Goal: Information Seeking & Learning: Learn about a topic

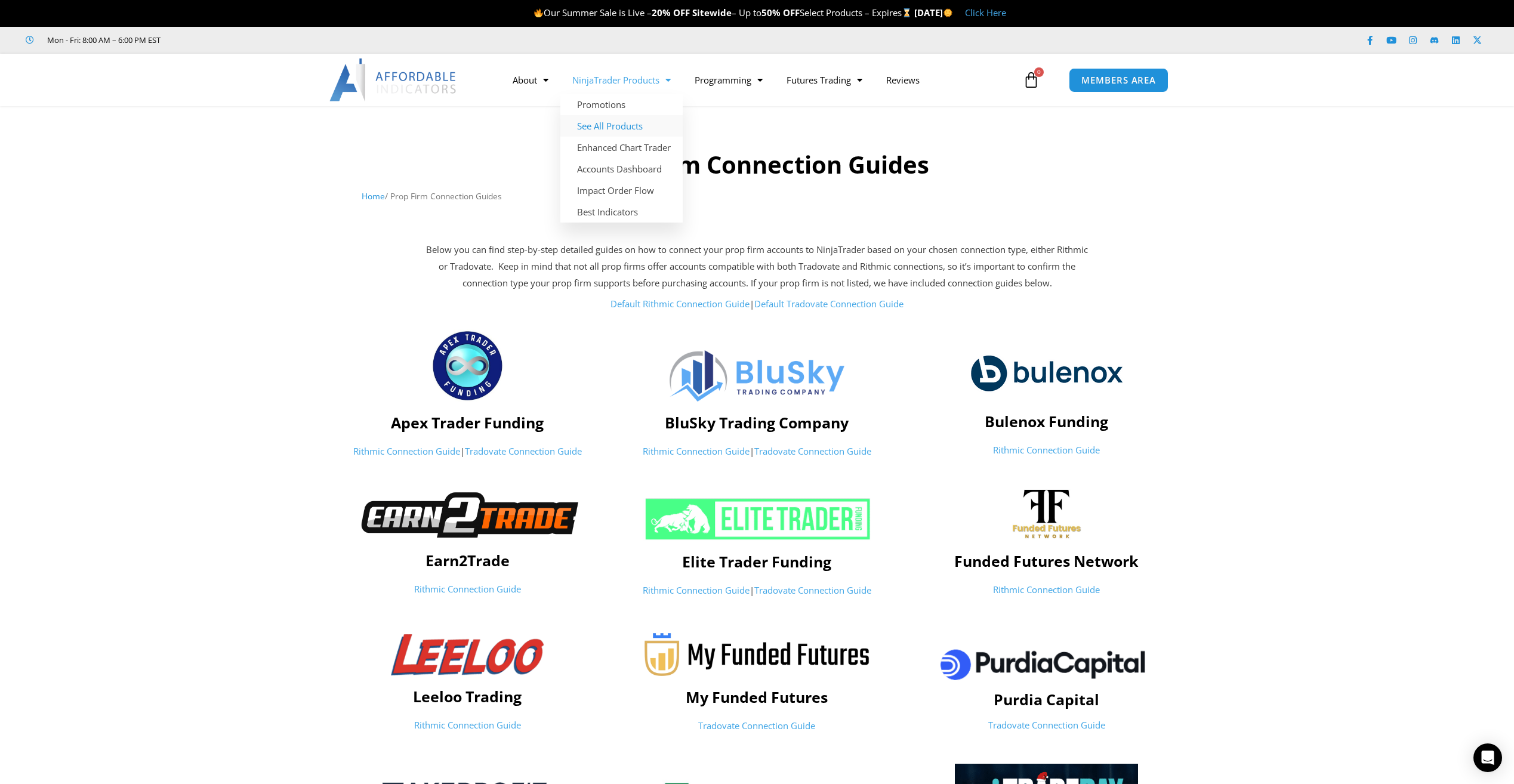
drag, startPoint x: 608, startPoint y: 124, endPoint x: 595, endPoint y: 128, distance: 13.6
click at [608, 124] on link "See All Products" at bounding box center [621, 126] width 122 height 21
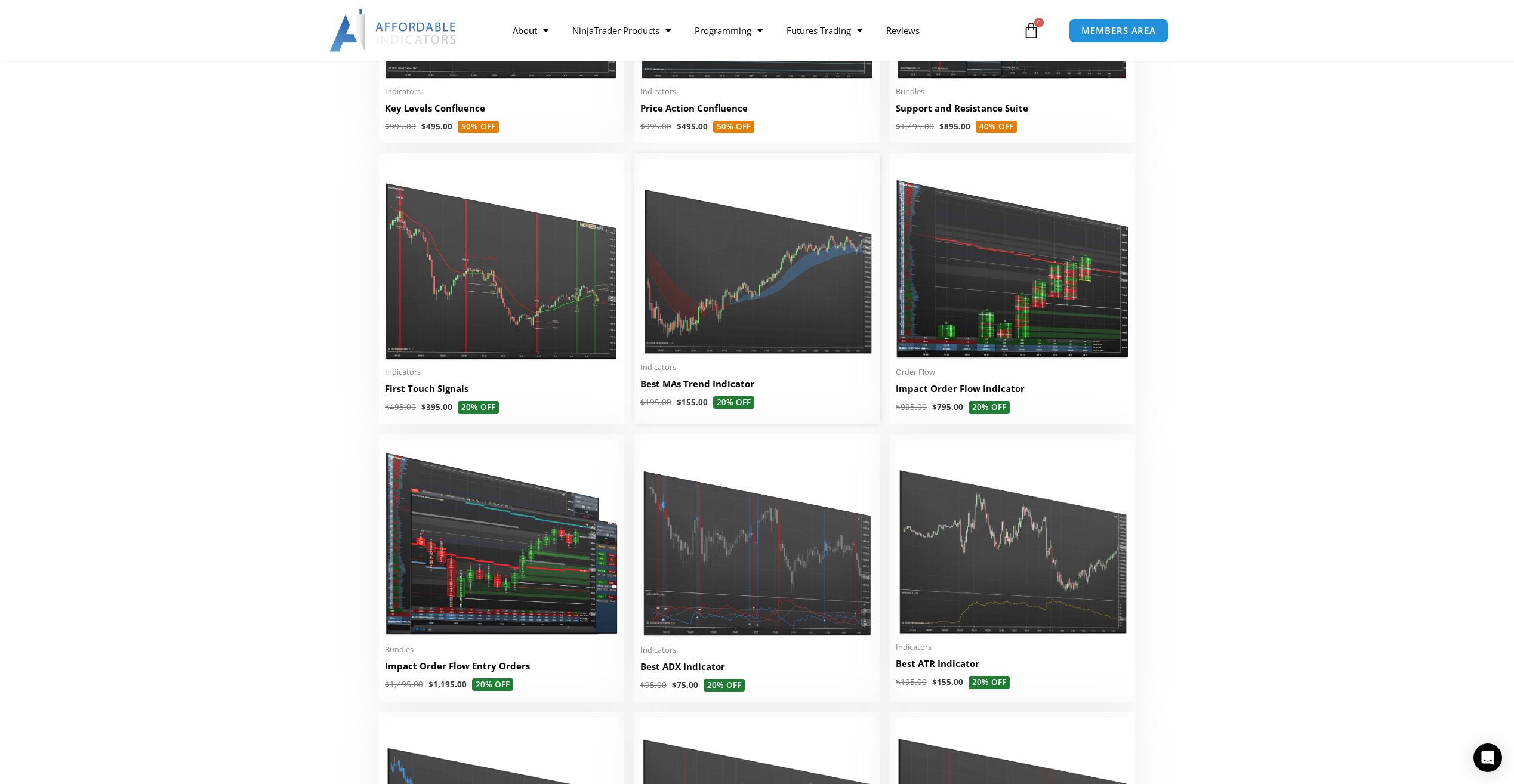
scroll to position [1850, 0]
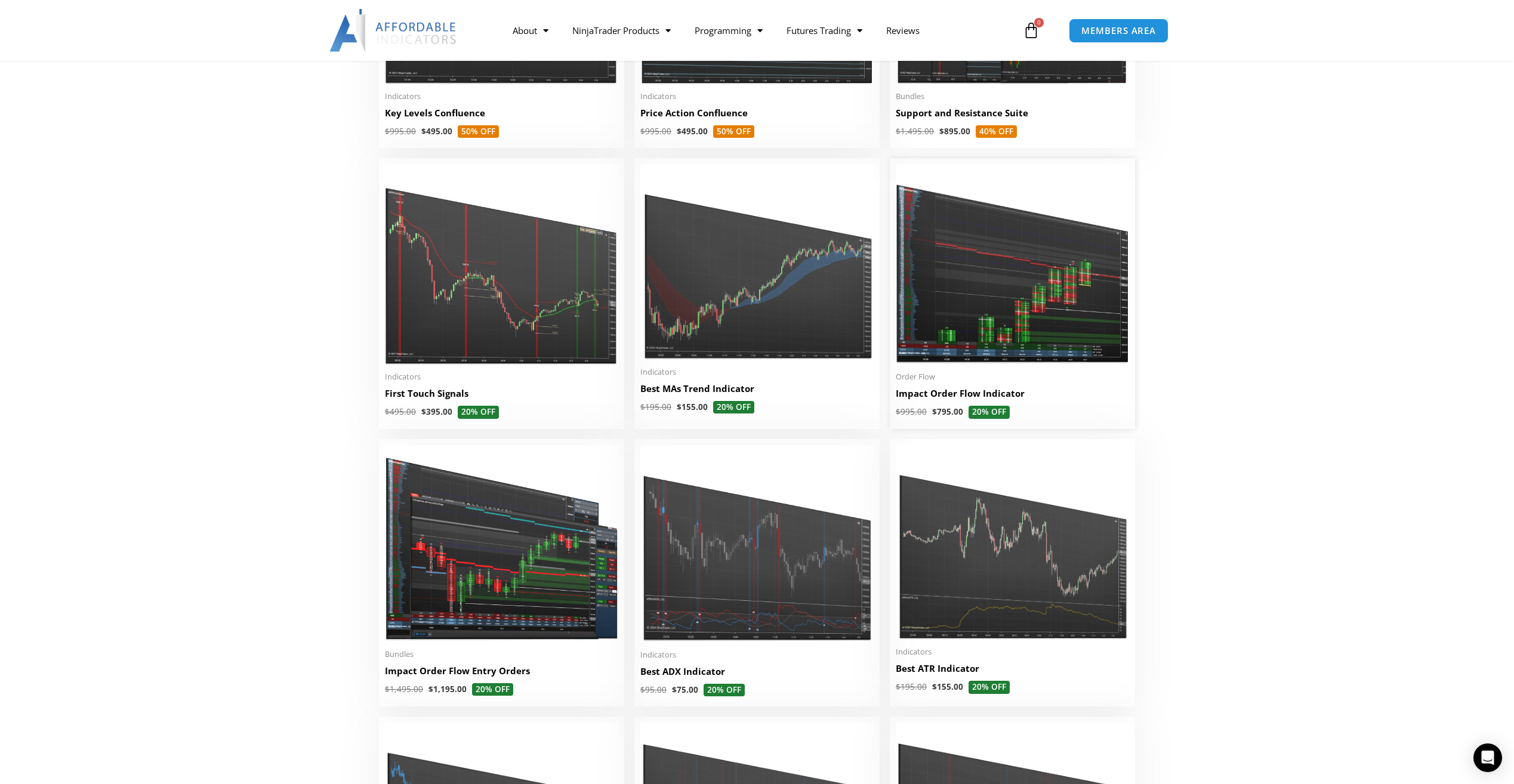
click at [977, 288] on img at bounding box center [1012, 264] width 233 height 200
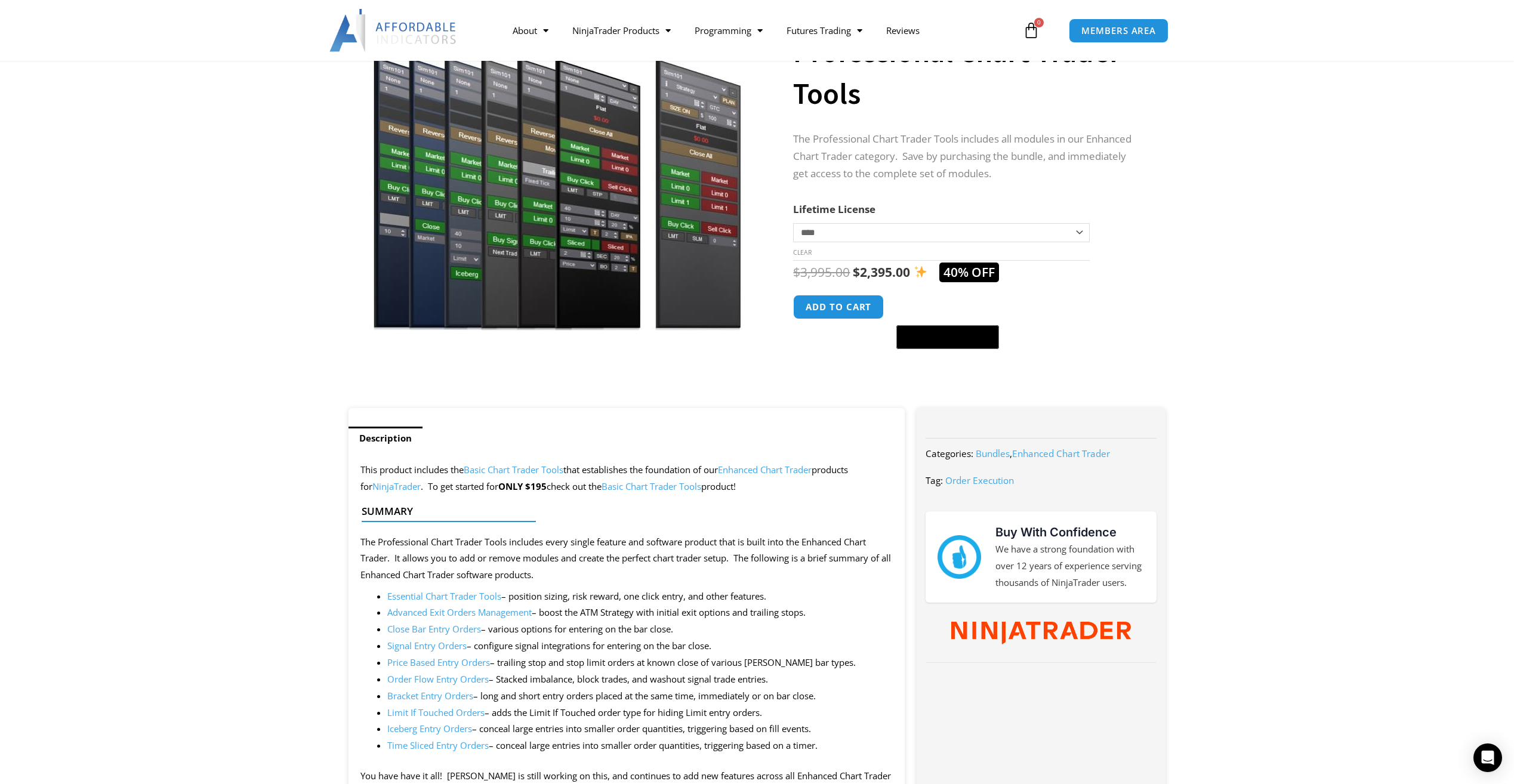
scroll to position [60, 0]
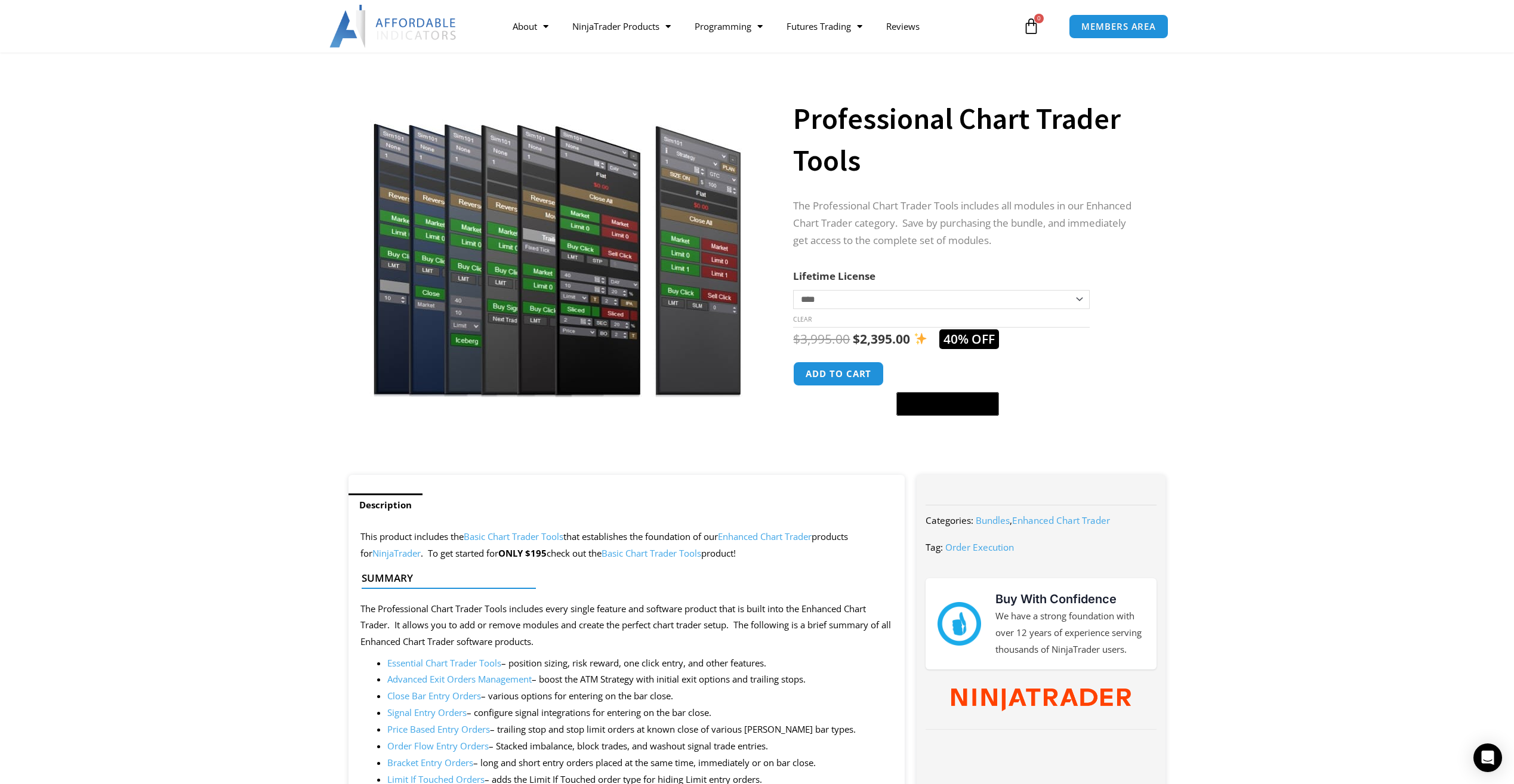
click at [29, 421] on section "**********" at bounding box center [757, 267] width 1514 height 416
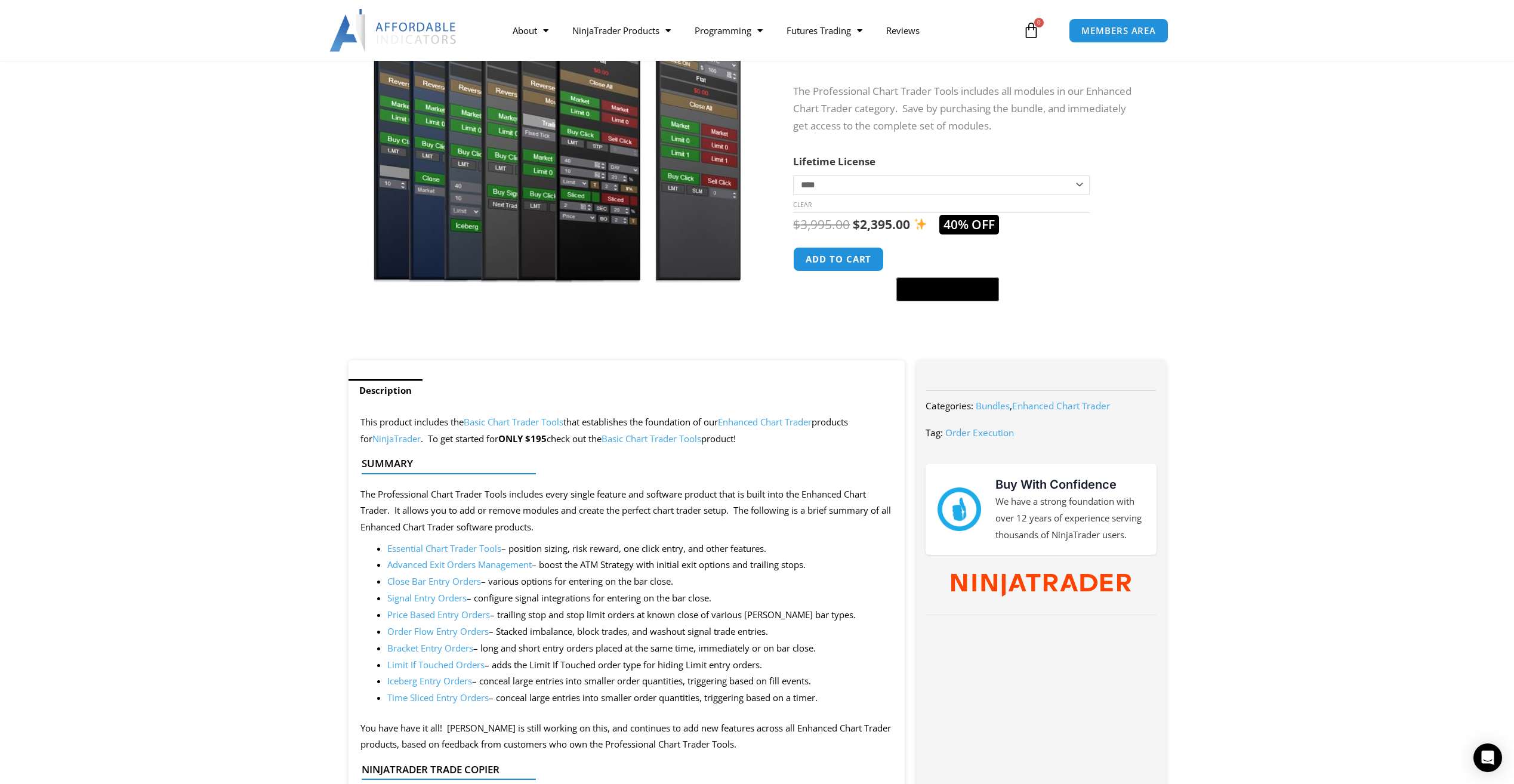
scroll to position [179, 0]
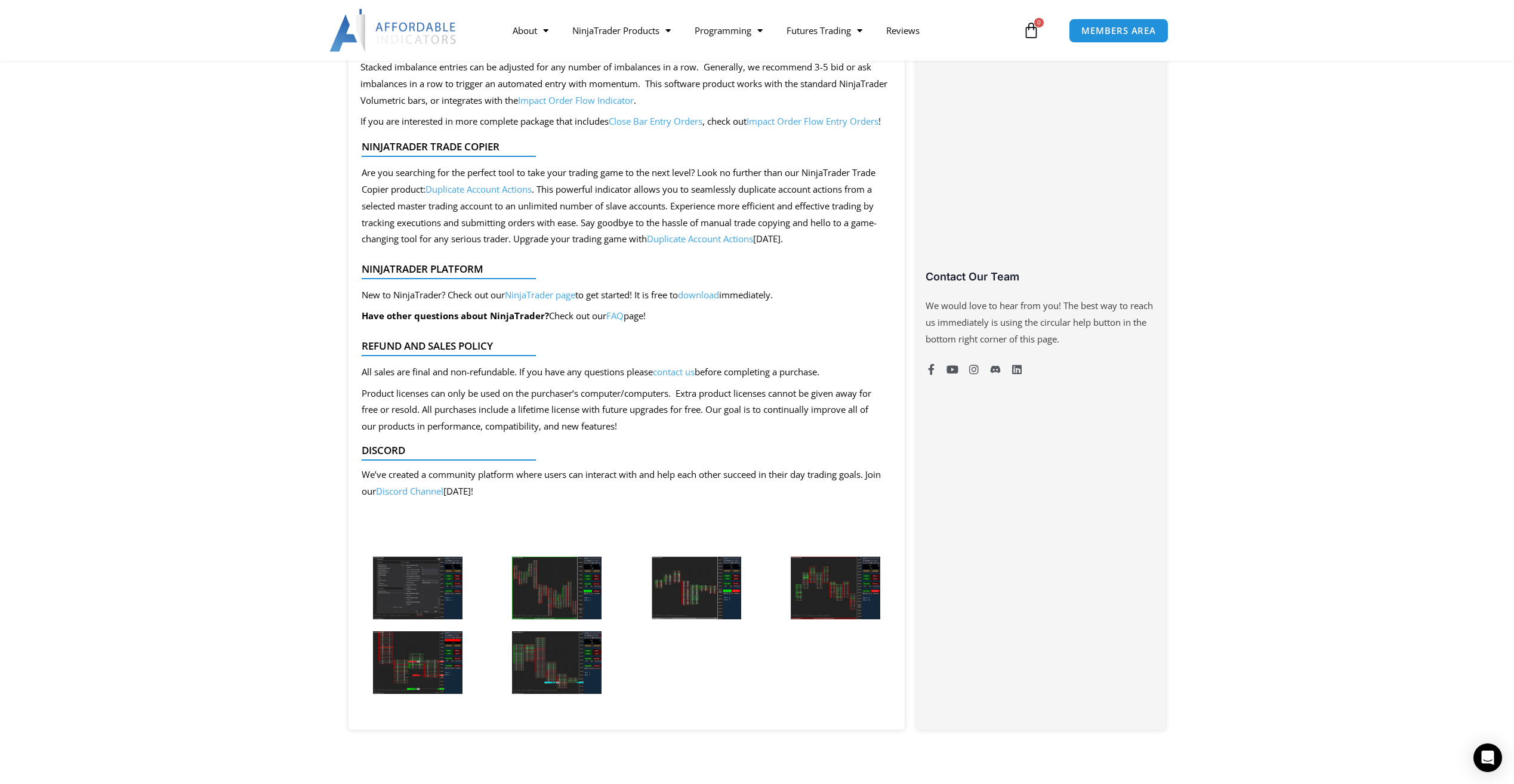
scroll to position [727, 0]
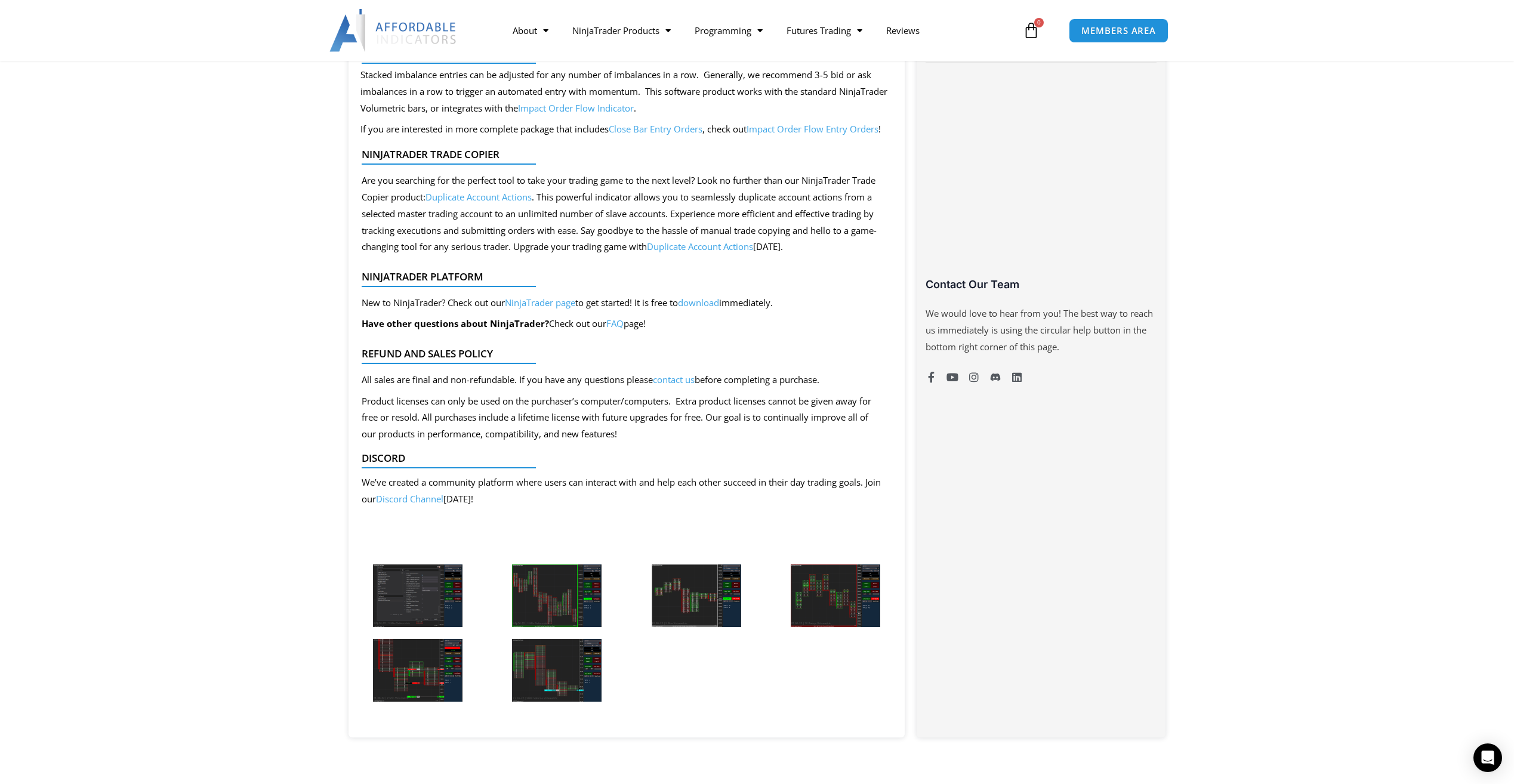
click at [425, 595] on img at bounding box center [418, 595] width 90 height 63
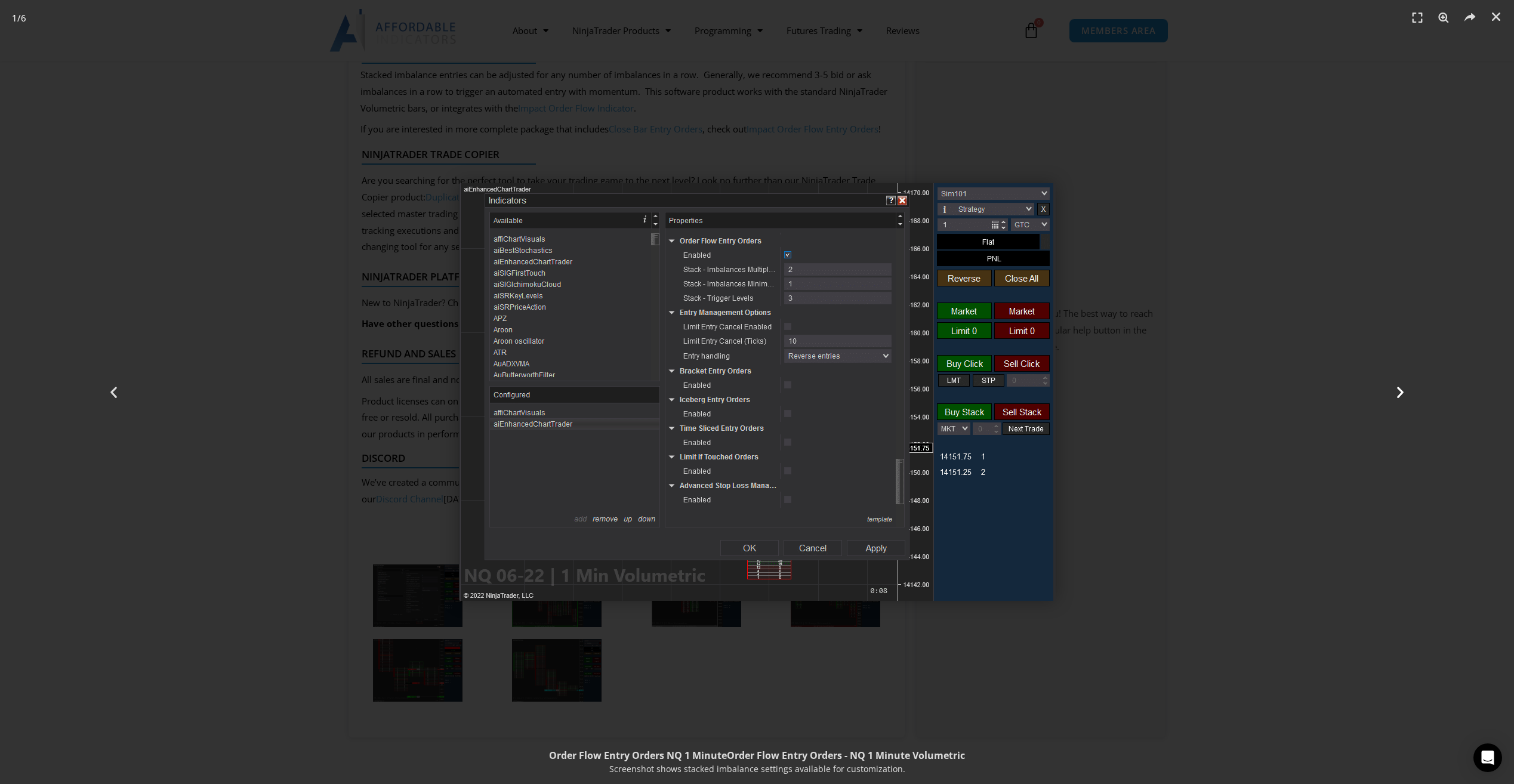
click at [1393, 388] on icon "Next slide" at bounding box center [1400, 392] width 15 height 15
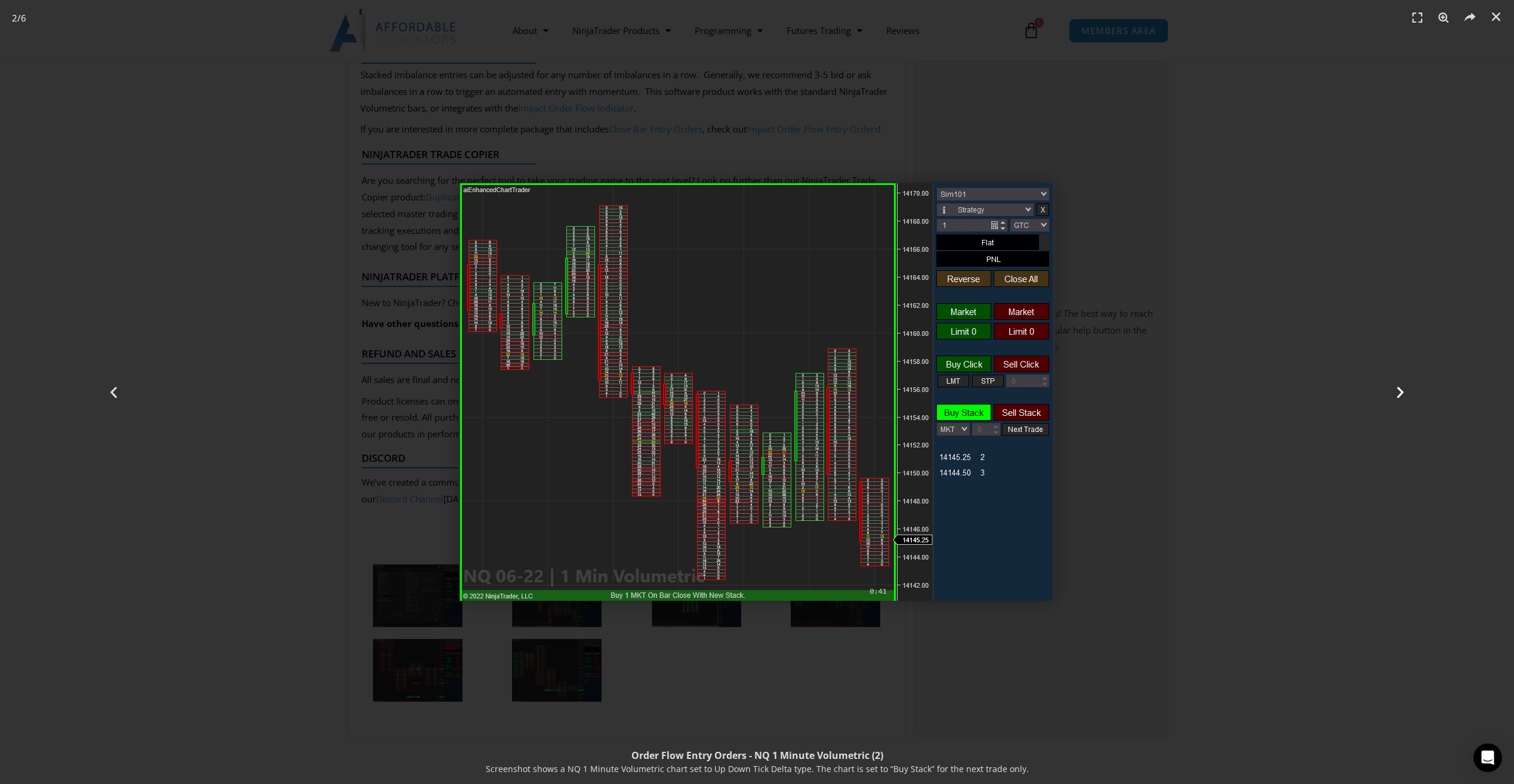
click at [1393, 388] on icon "Next slide" at bounding box center [1400, 392] width 15 height 15
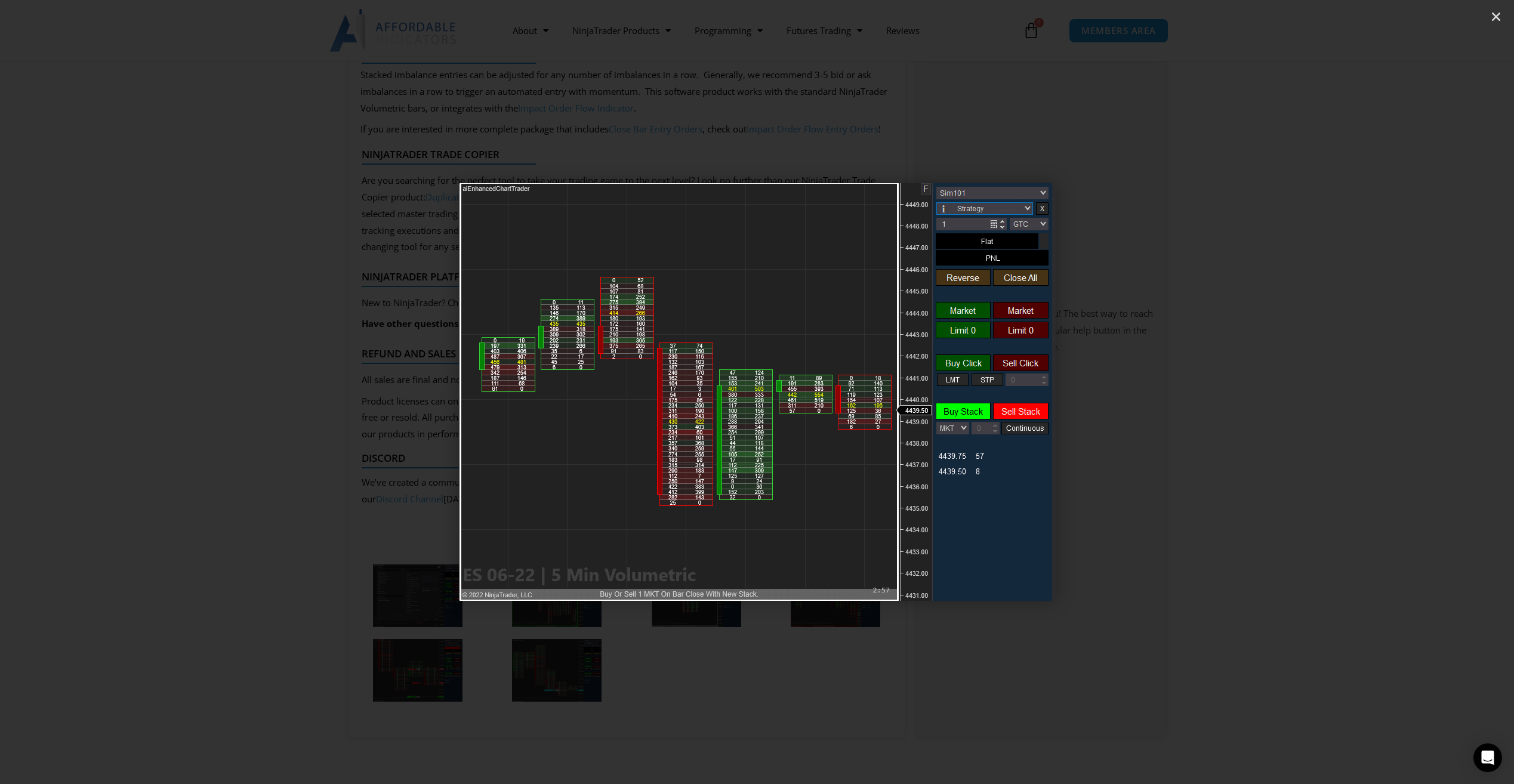
click at [1393, 388] on icon "Next slide" at bounding box center [1400, 392] width 15 height 15
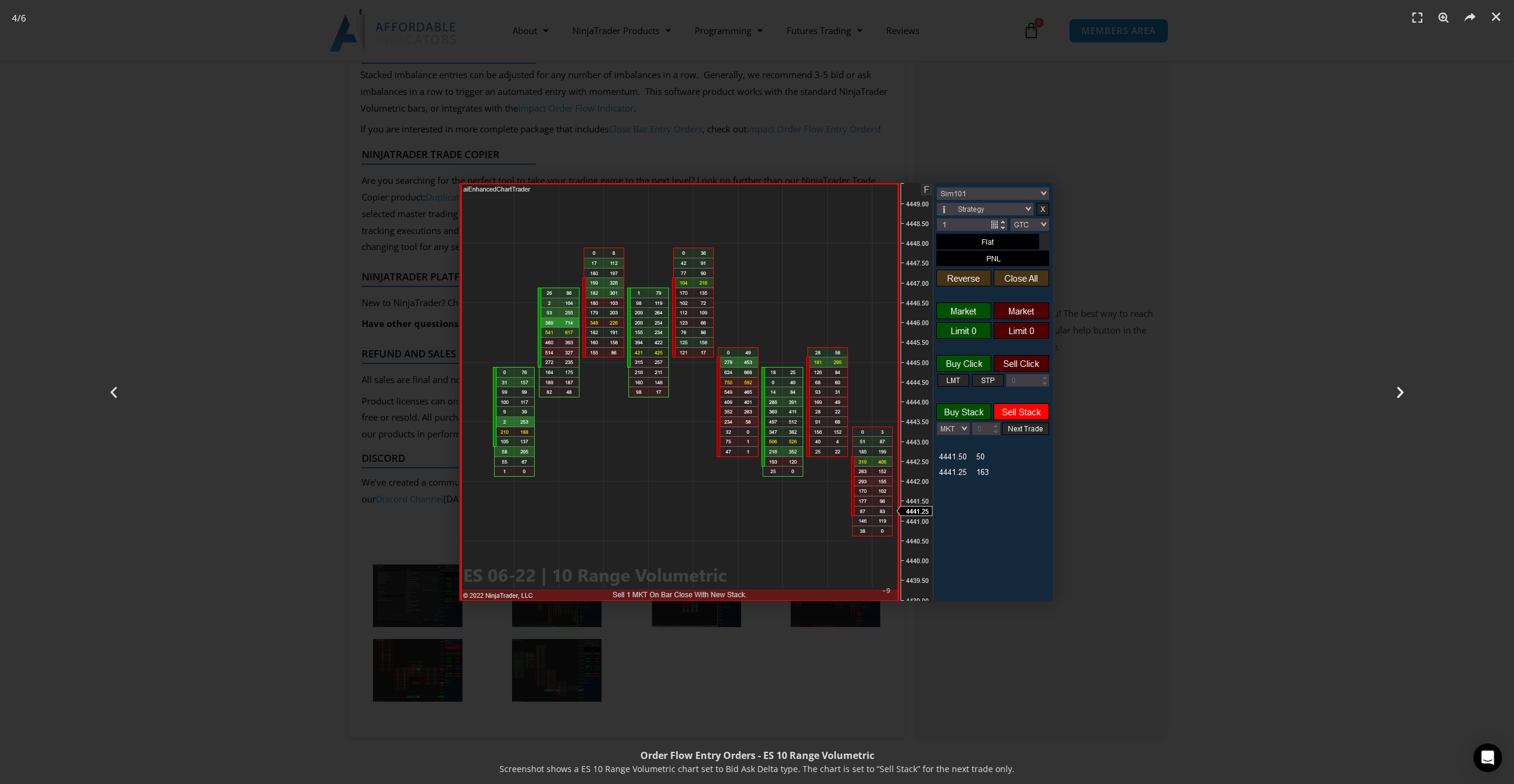
click at [1393, 388] on icon "Next slide" at bounding box center [1400, 392] width 15 height 15
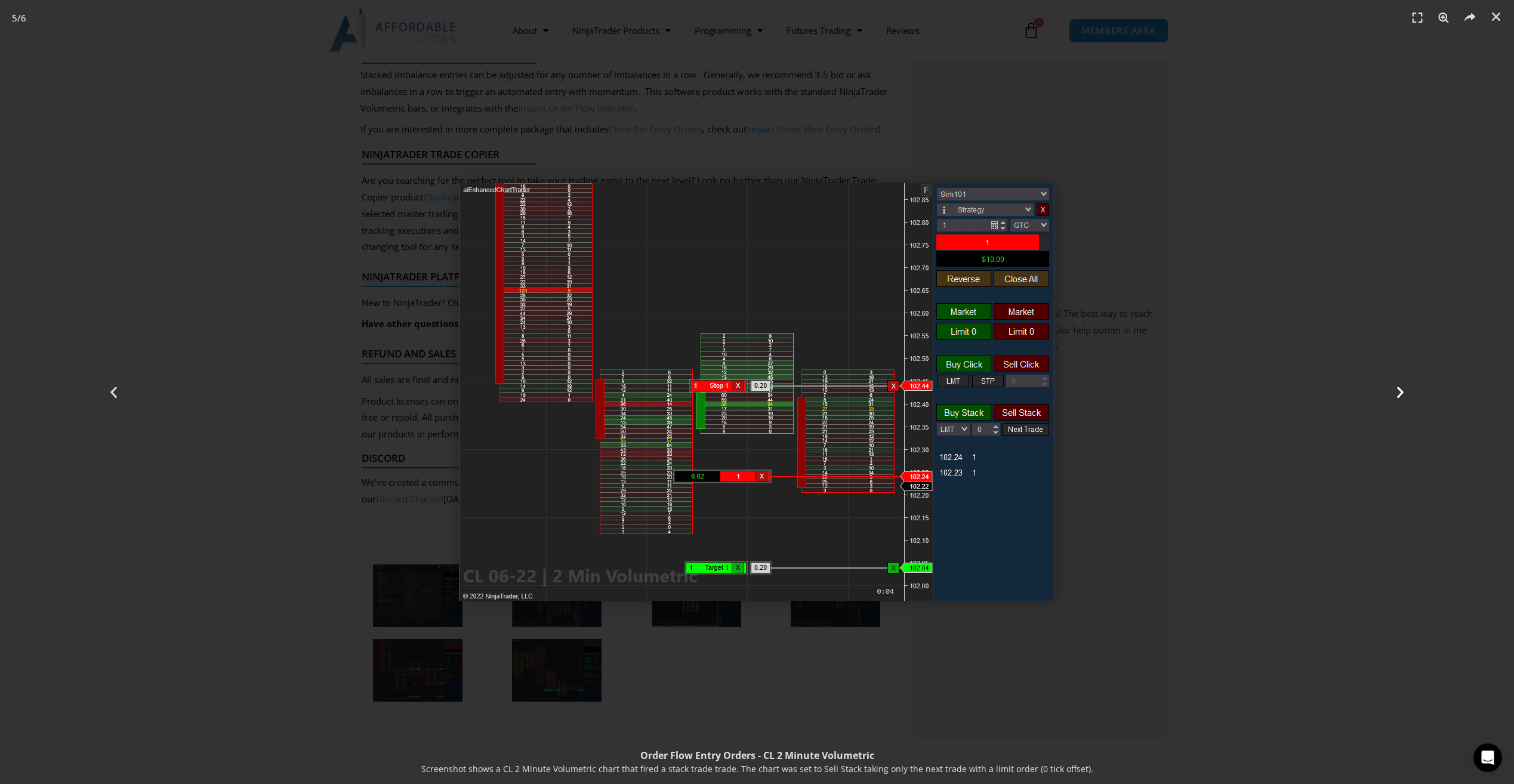
click at [1393, 388] on icon "Next slide" at bounding box center [1400, 392] width 15 height 15
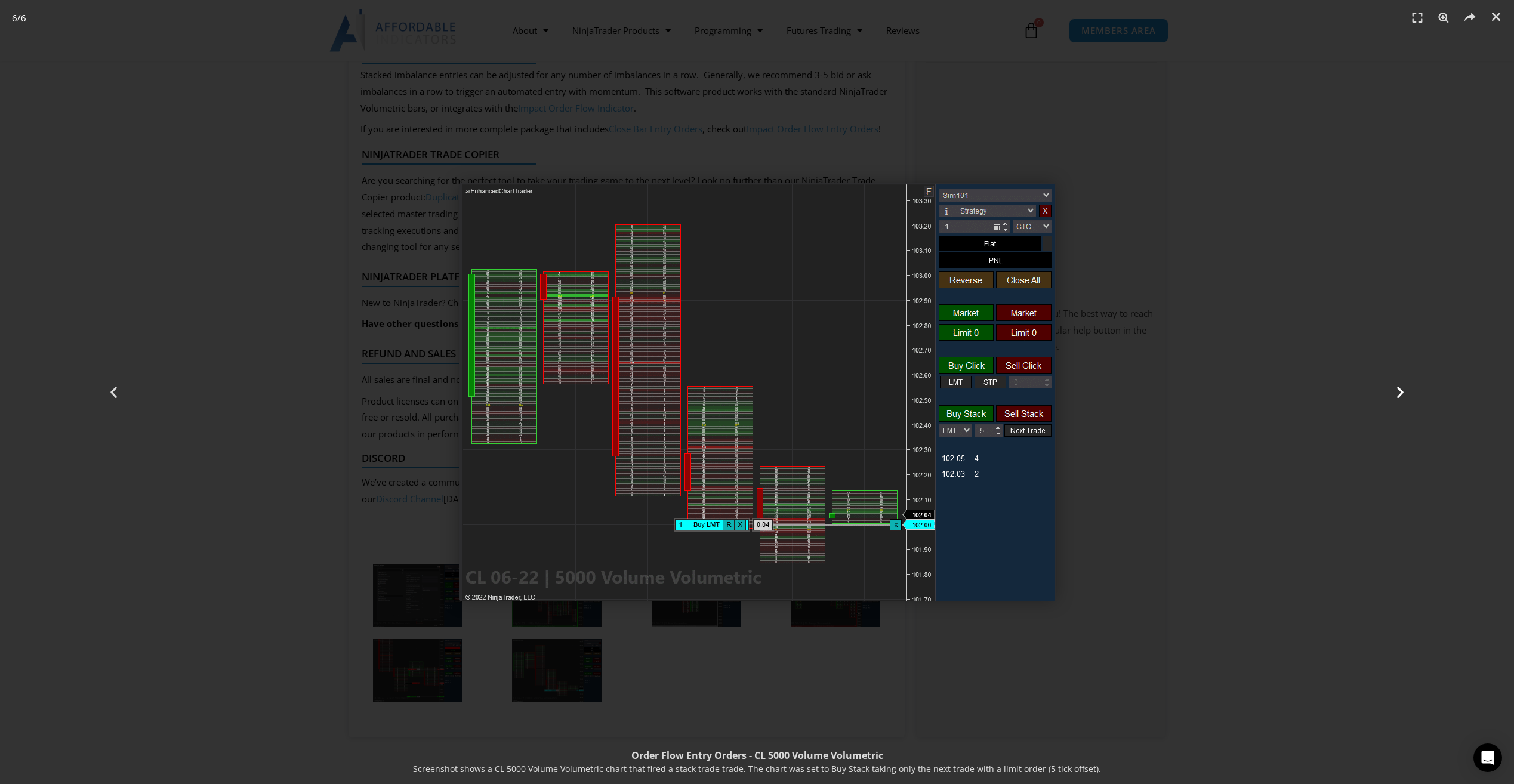
click at [1393, 388] on icon "Next slide" at bounding box center [1400, 392] width 15 height 15
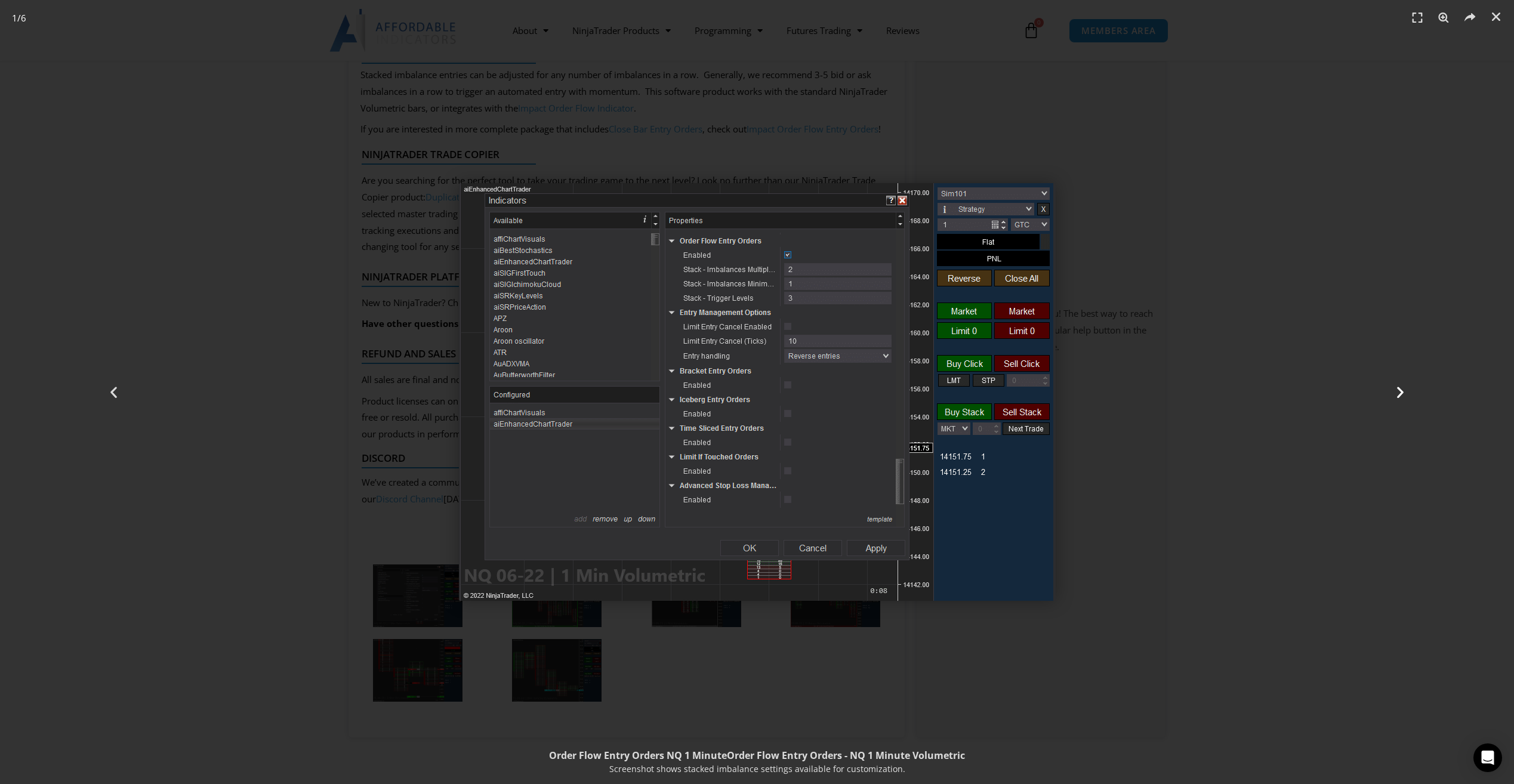
click at [1369, 214] on div "Next" at bounding box center [1400, 392] width 227 height 784
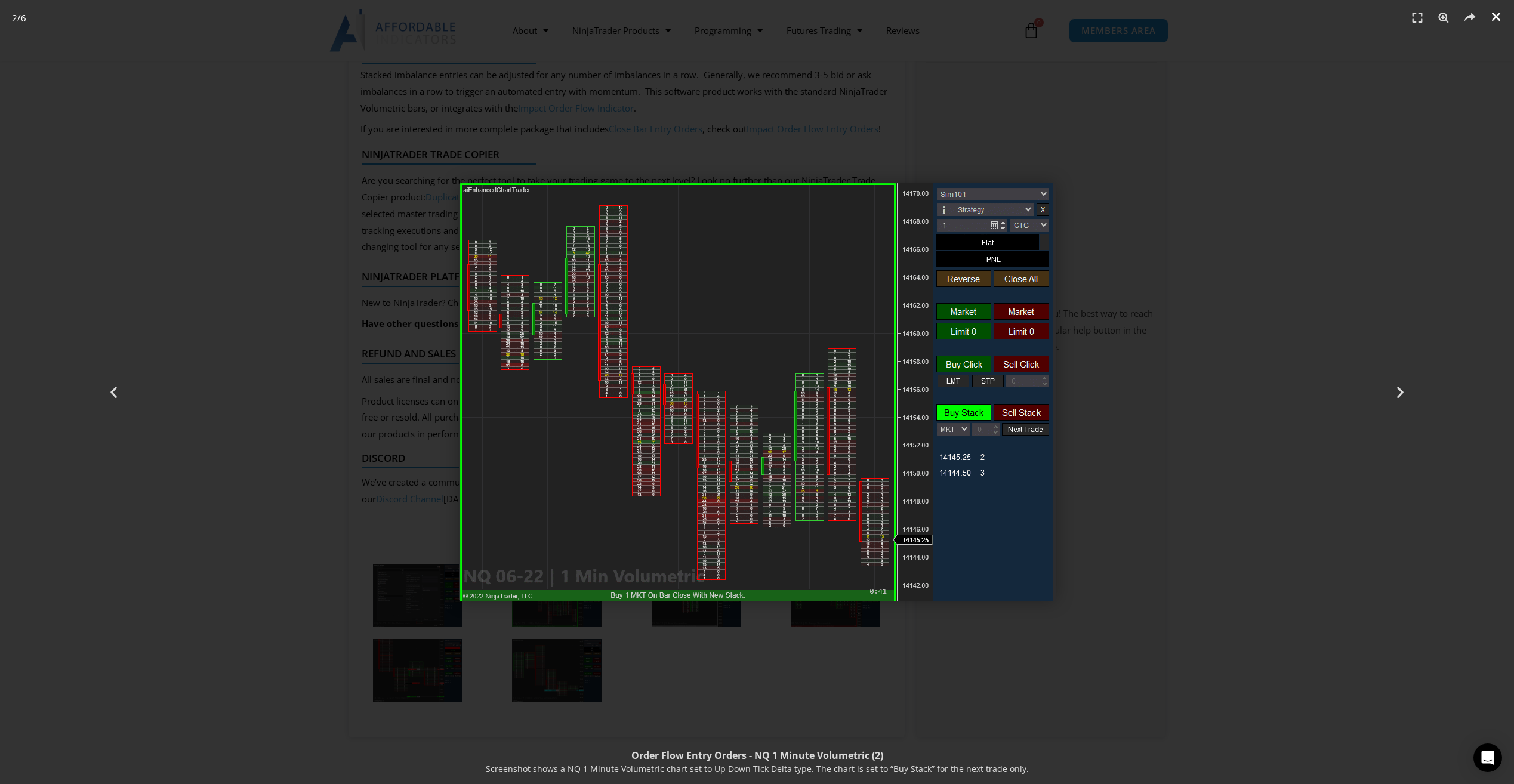
click at [1492, 16] on icon "Close (Esc)" at bounding box center [1496, 17] width 12 height 12
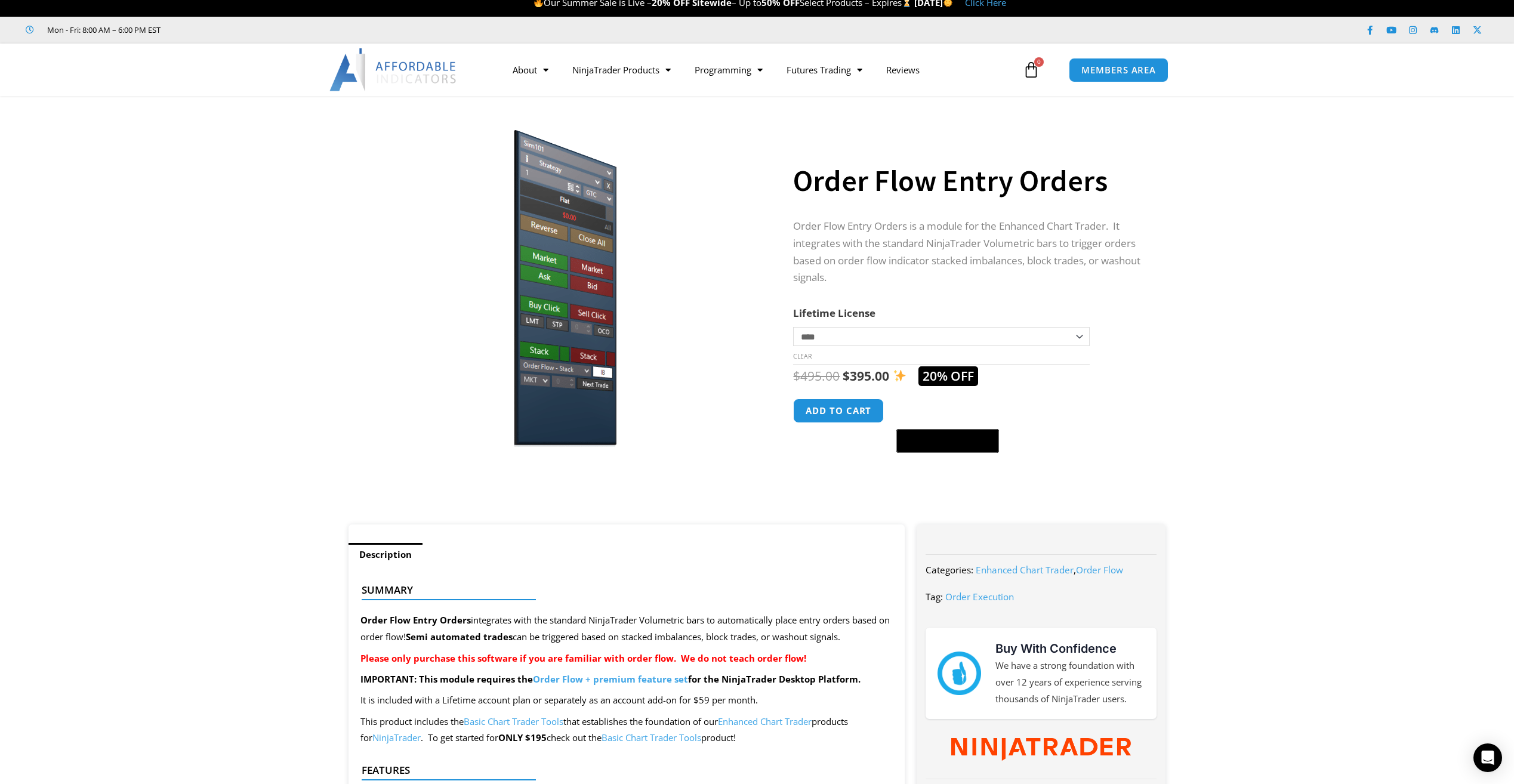
scroll to position [0, 0]
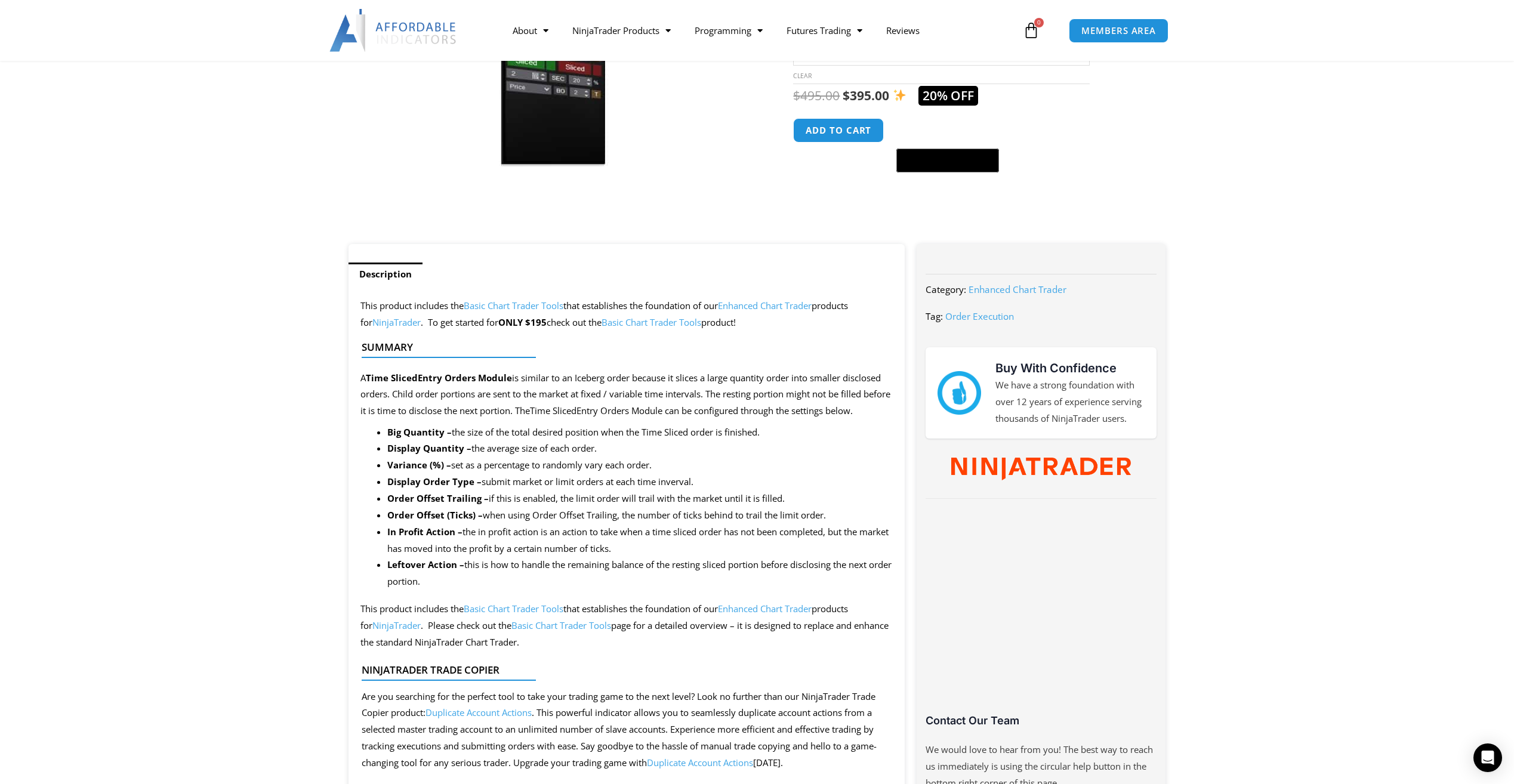
scroll to position [298, 0]
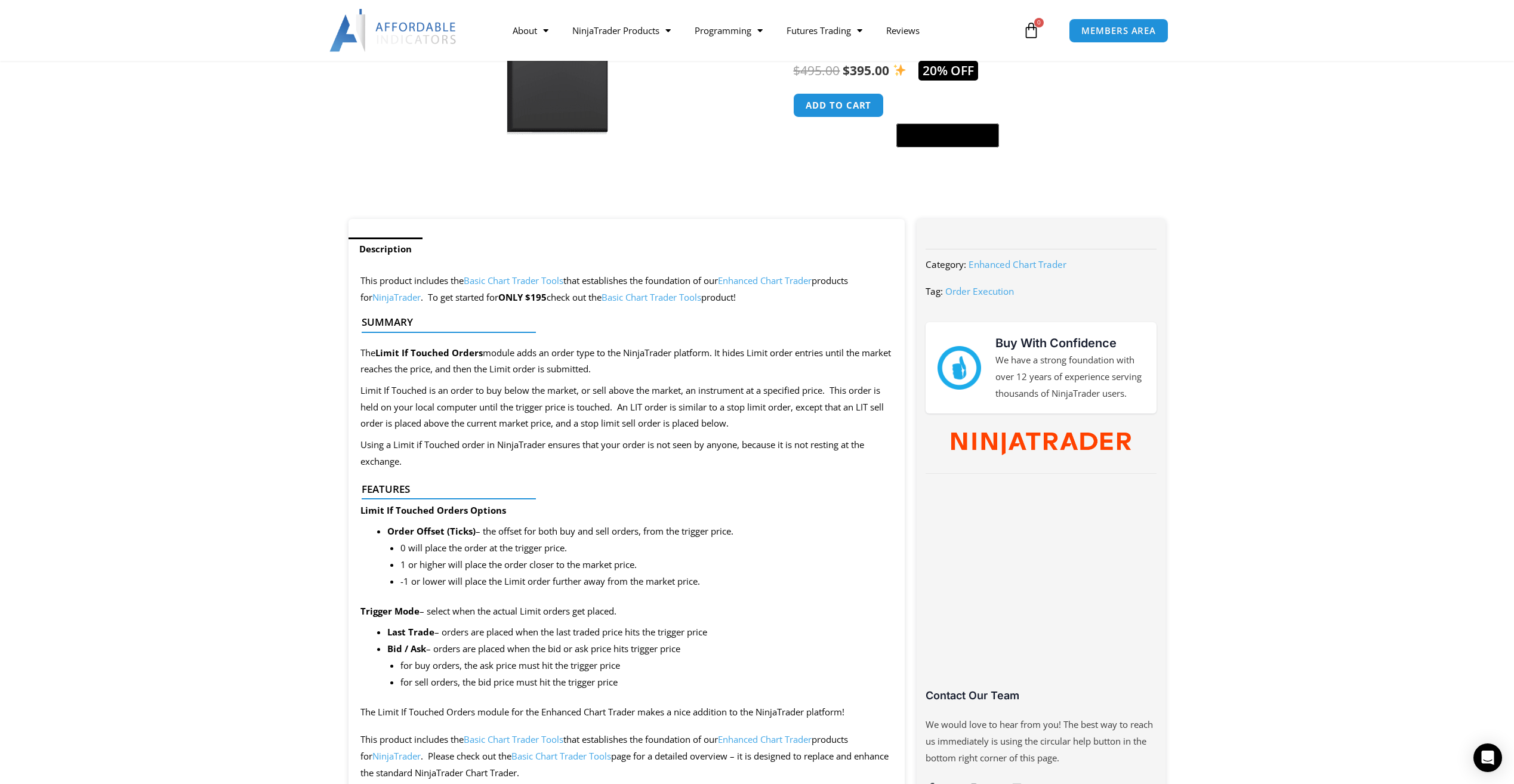
scroll to position [358, 0]
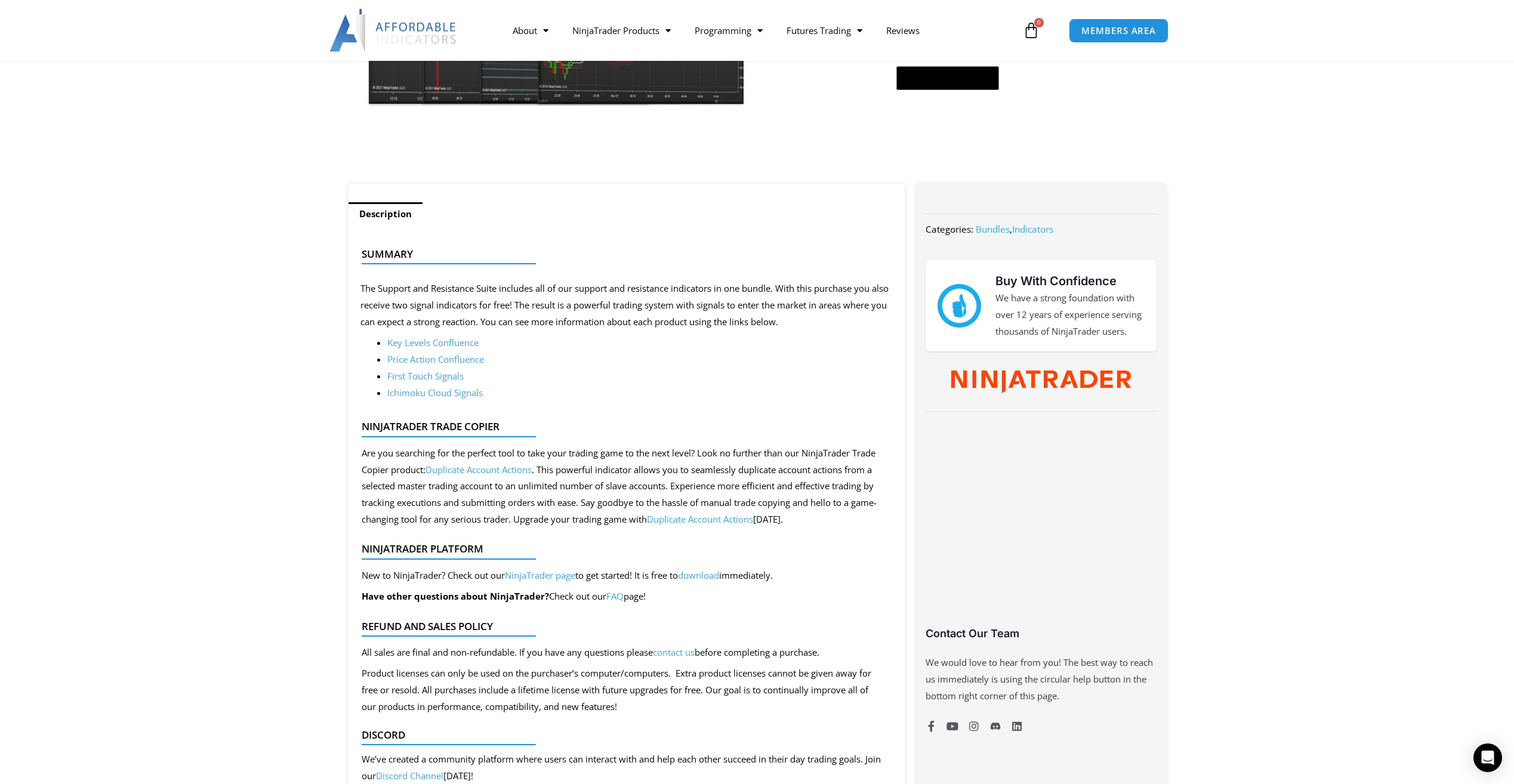
scroll to position [358, 0]
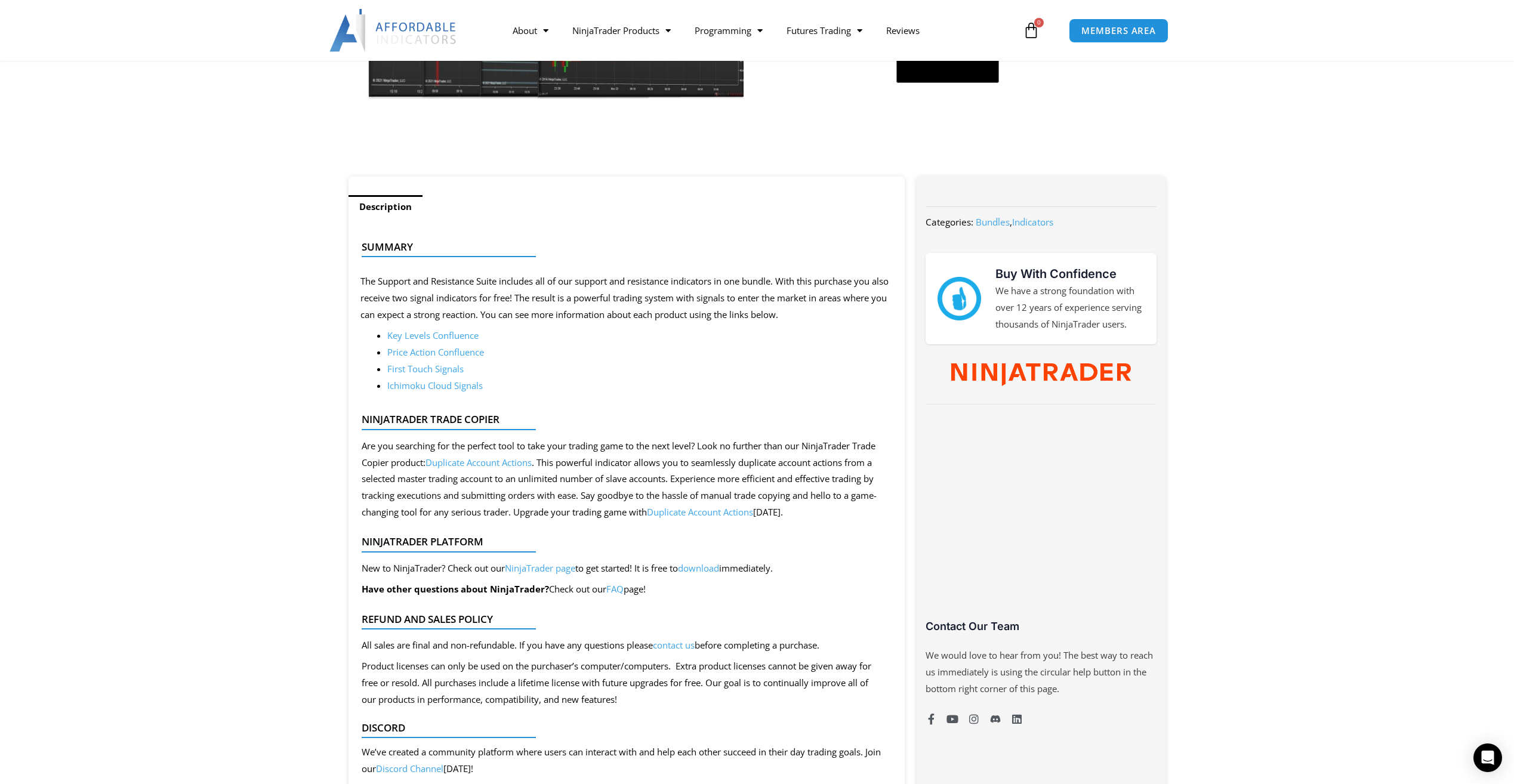
click at [421, 351] on link "Price Action Confluence" at bounding box center [436, 352] width 97 height 12
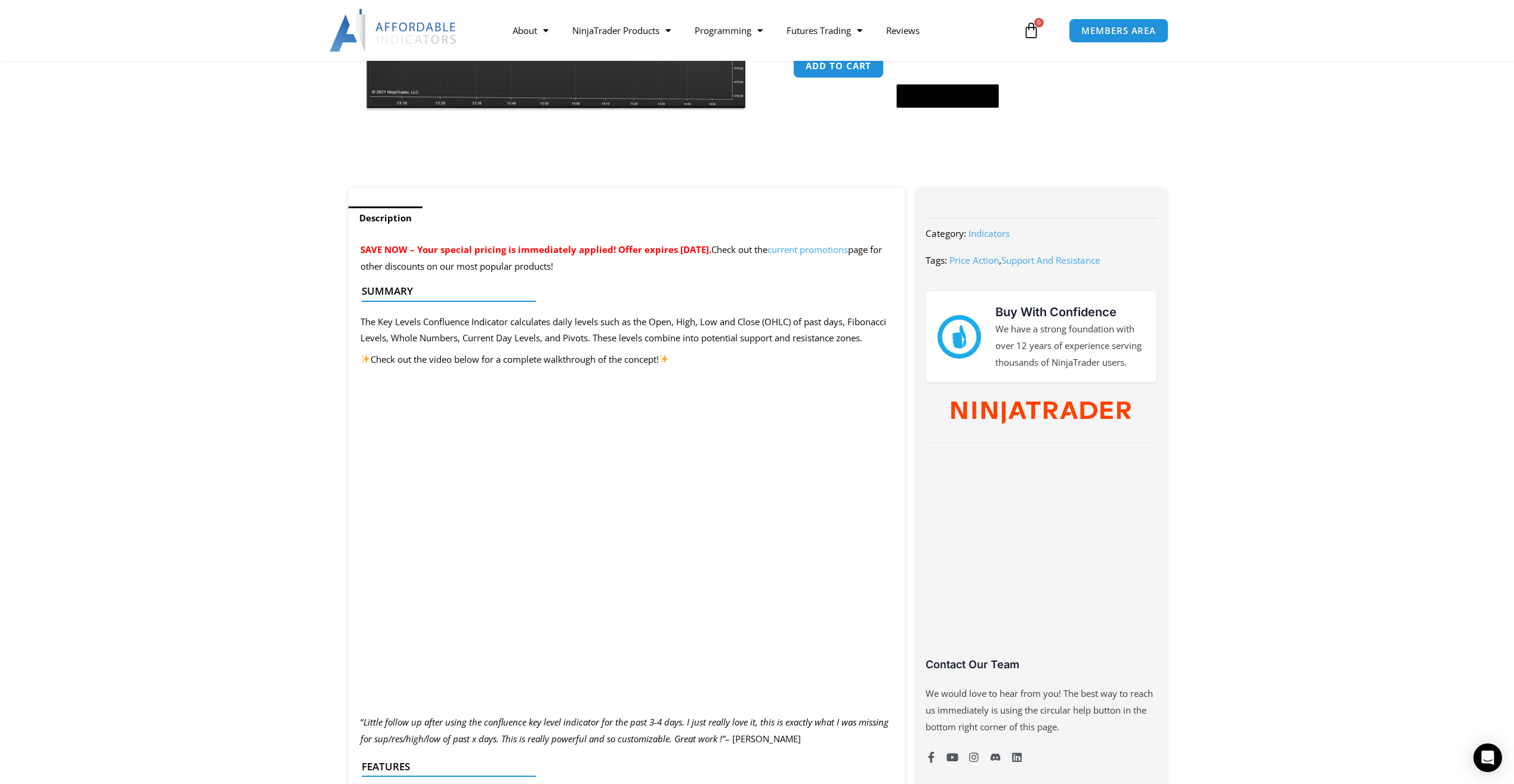
scroll to position [298, 0]
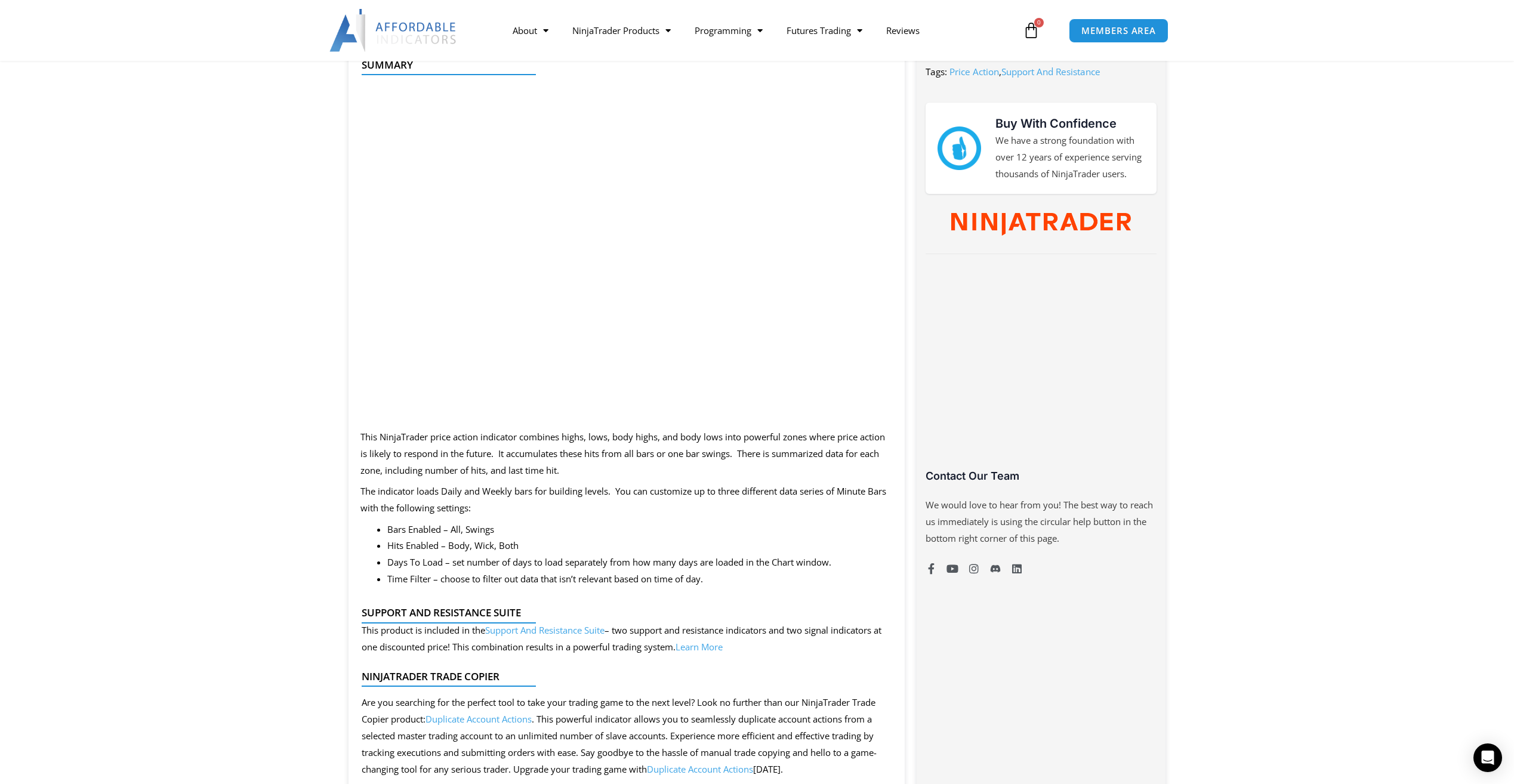
scroll to position [537, 0]
drag, startPoint x: 393, startPoint y: 455, endPoint x: 499, endPoint y: 456, distance: 106.0
click at [499, 456] on p "This NinjaTrader price action indicator combines highs, lows, body highs, and b…" at bounding box center [627, 452] width 533 height 50
drag, startPoint x: 499, startPoint y: 456, endPoint x: 608, endPoint y: 470, distance: 109.9
click at [608, 470] on p "This NinjaTrader price action indicator combines highs, lows, body highs, and b…" at bounding box center [627, 452] width 533 height 50
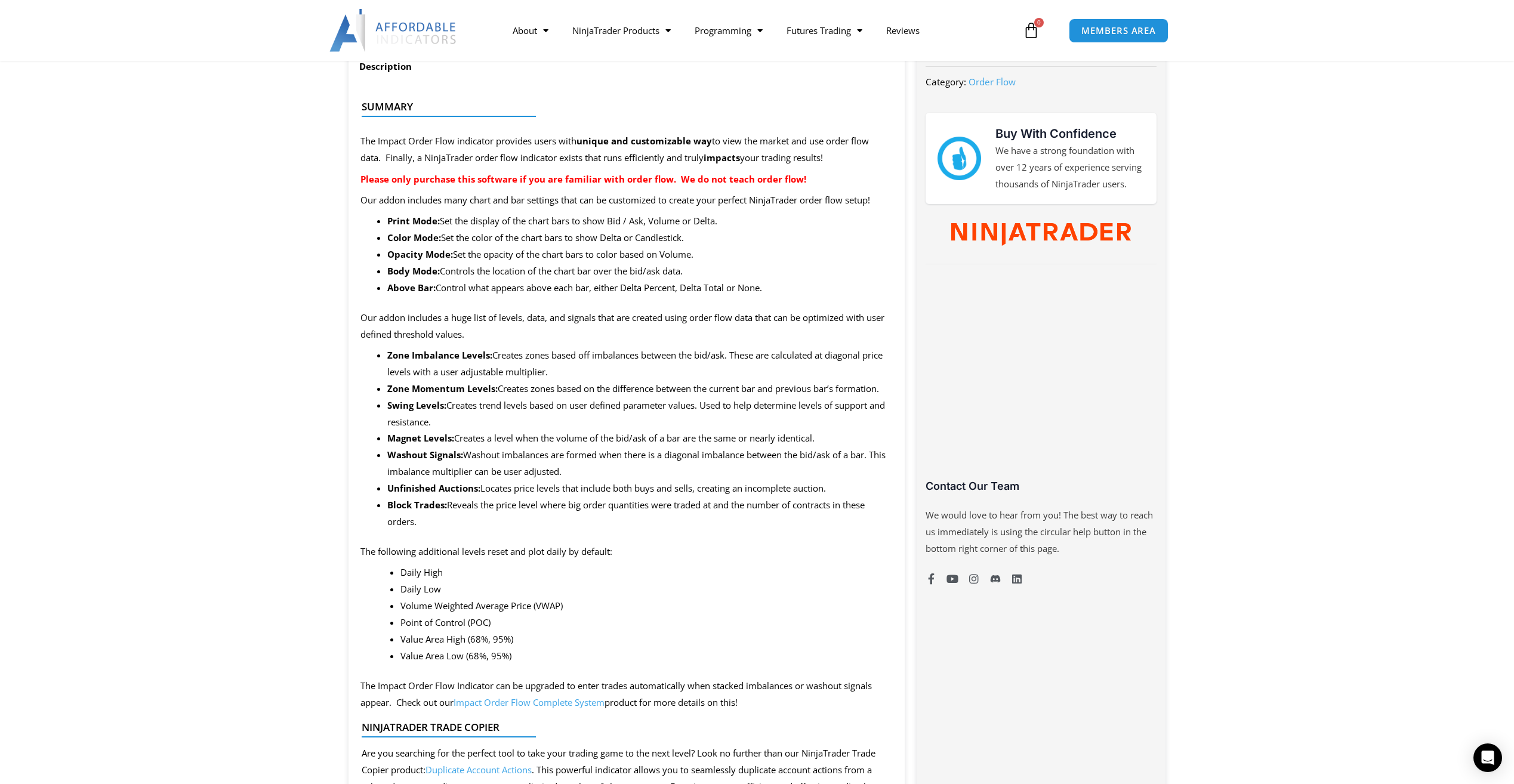
scroll to position [597, 0]
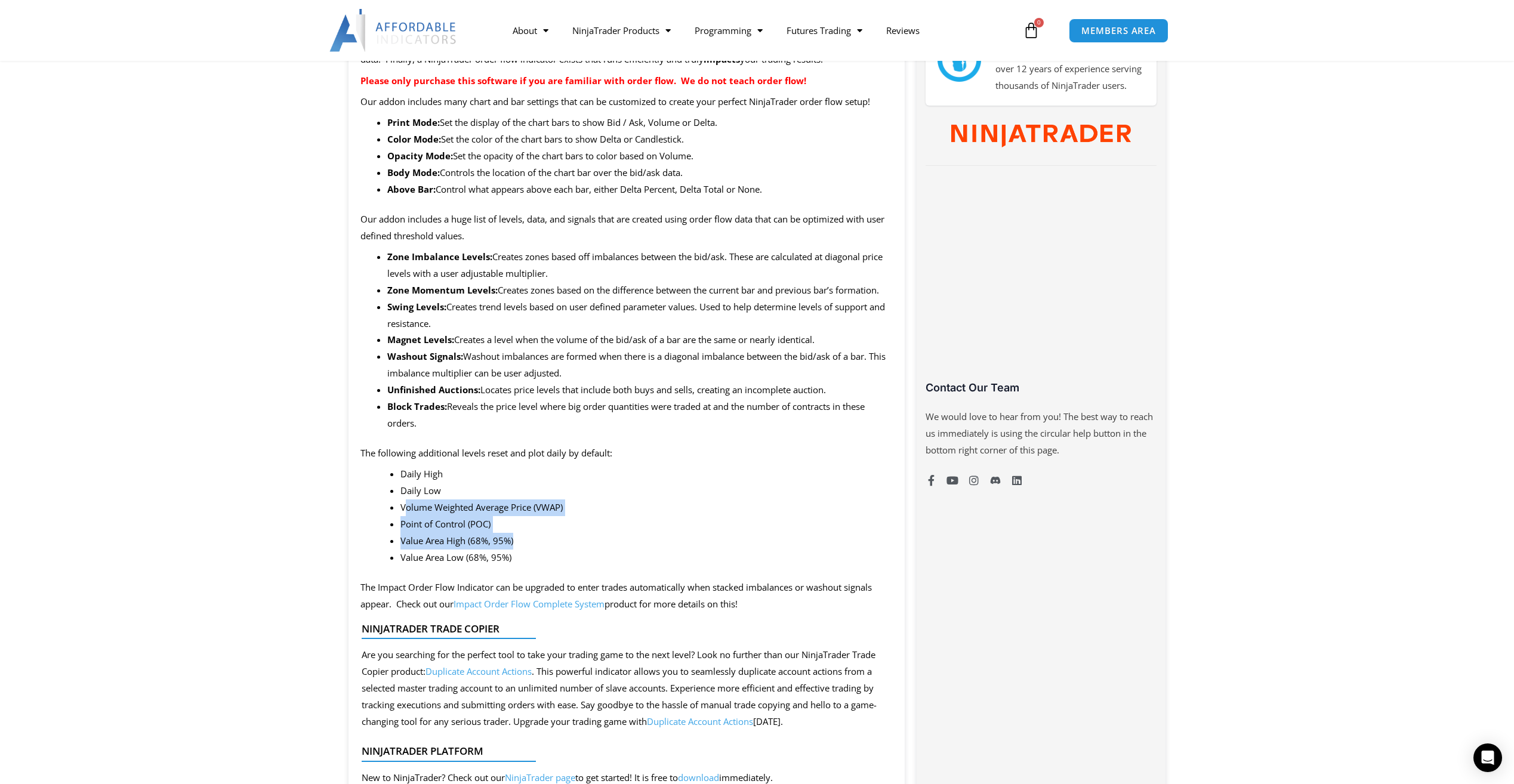
drag, startPoint x: 407, startPoint y: 505, endPoint x: 527, endPoint y: 547, distance: 127.1
click at [527, 547] on ul "Daily High Daily Low Volume Weighted Average Price (VWAP) Point of Control (POC…" at bounding box center [646, 516] width 492 height 100
drag, startPoint x: 527, startPoint y: 547, endPoint x: 653, endPoint y: 505, distance: 132.8
click at [653, 505] on li "Volume Weighted Average Price (VWAP)" at bounding box center [646, 508] width 492 height 17
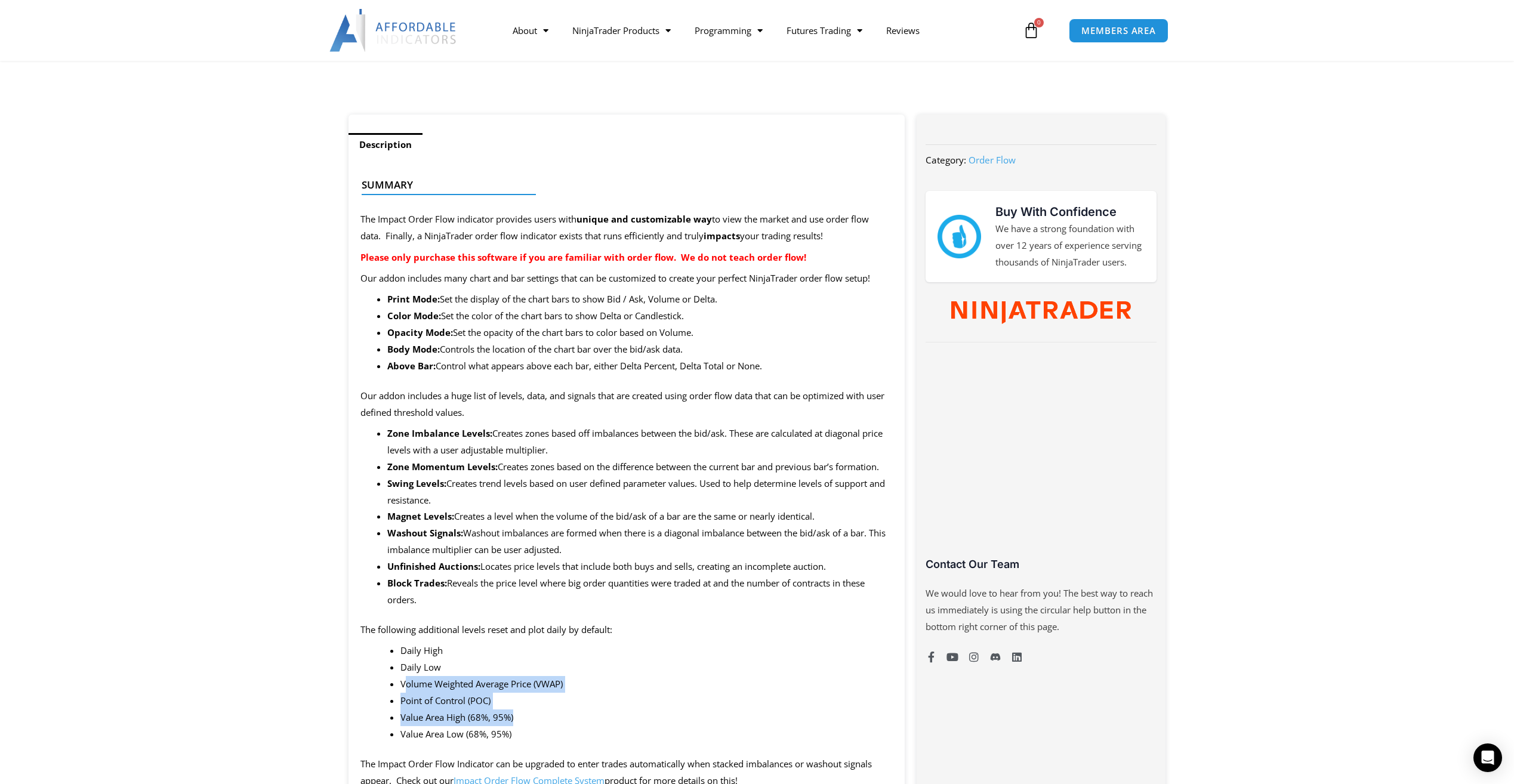
scroll to position [418, 0]
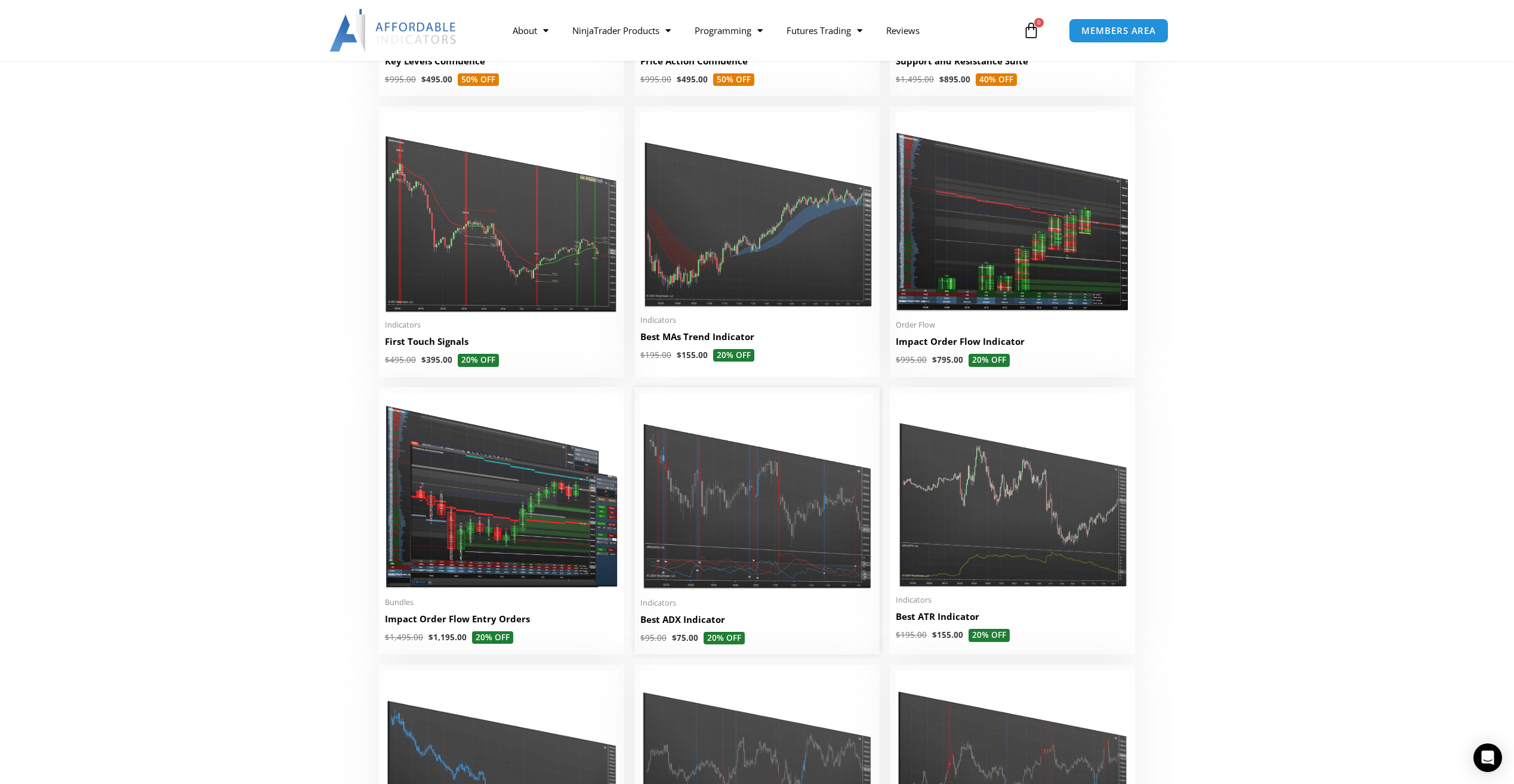
scroll to position [2148, 0]
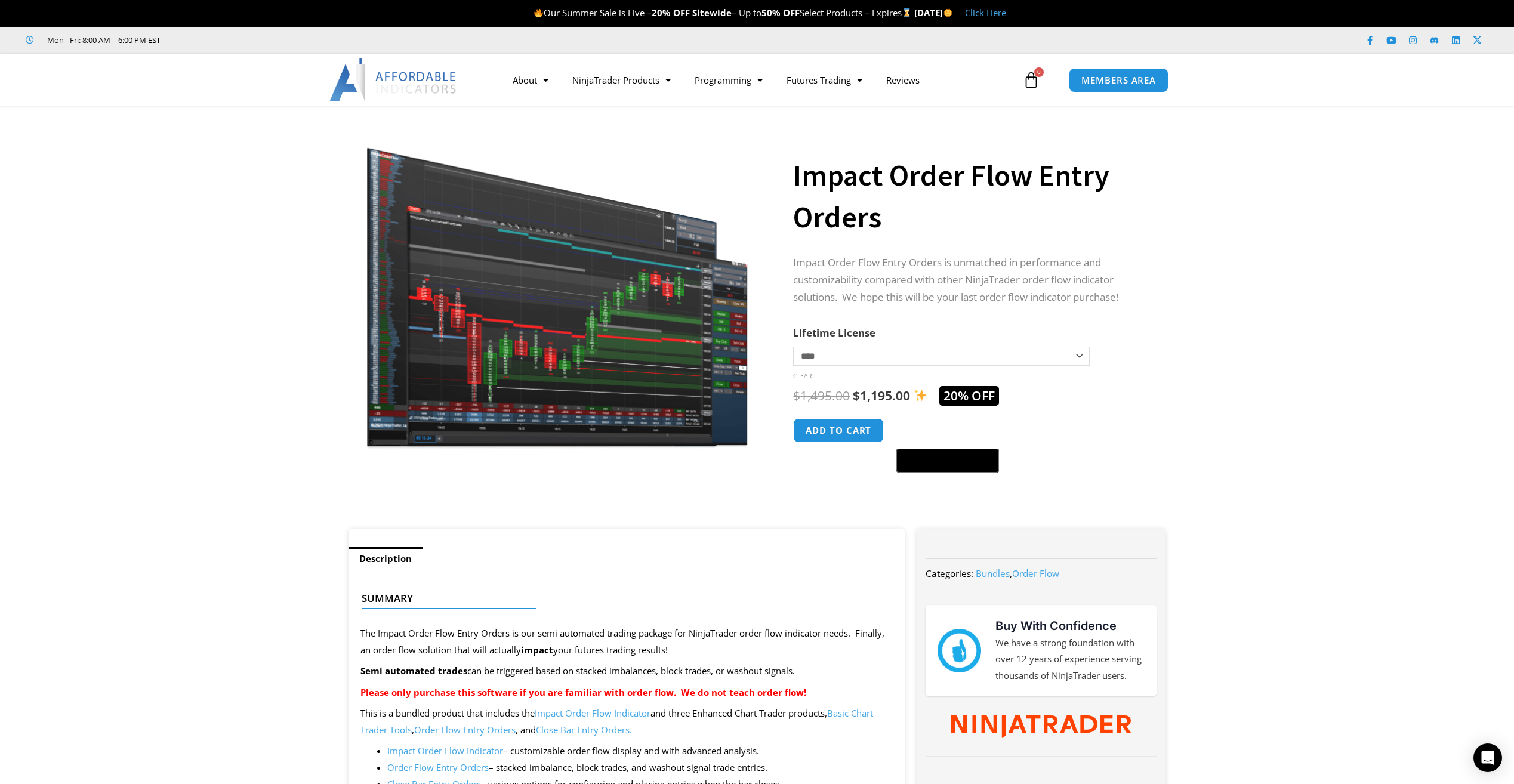
click at [1445, 307] on section "**********" at bounding box center [757, 323] width 1514 height 410
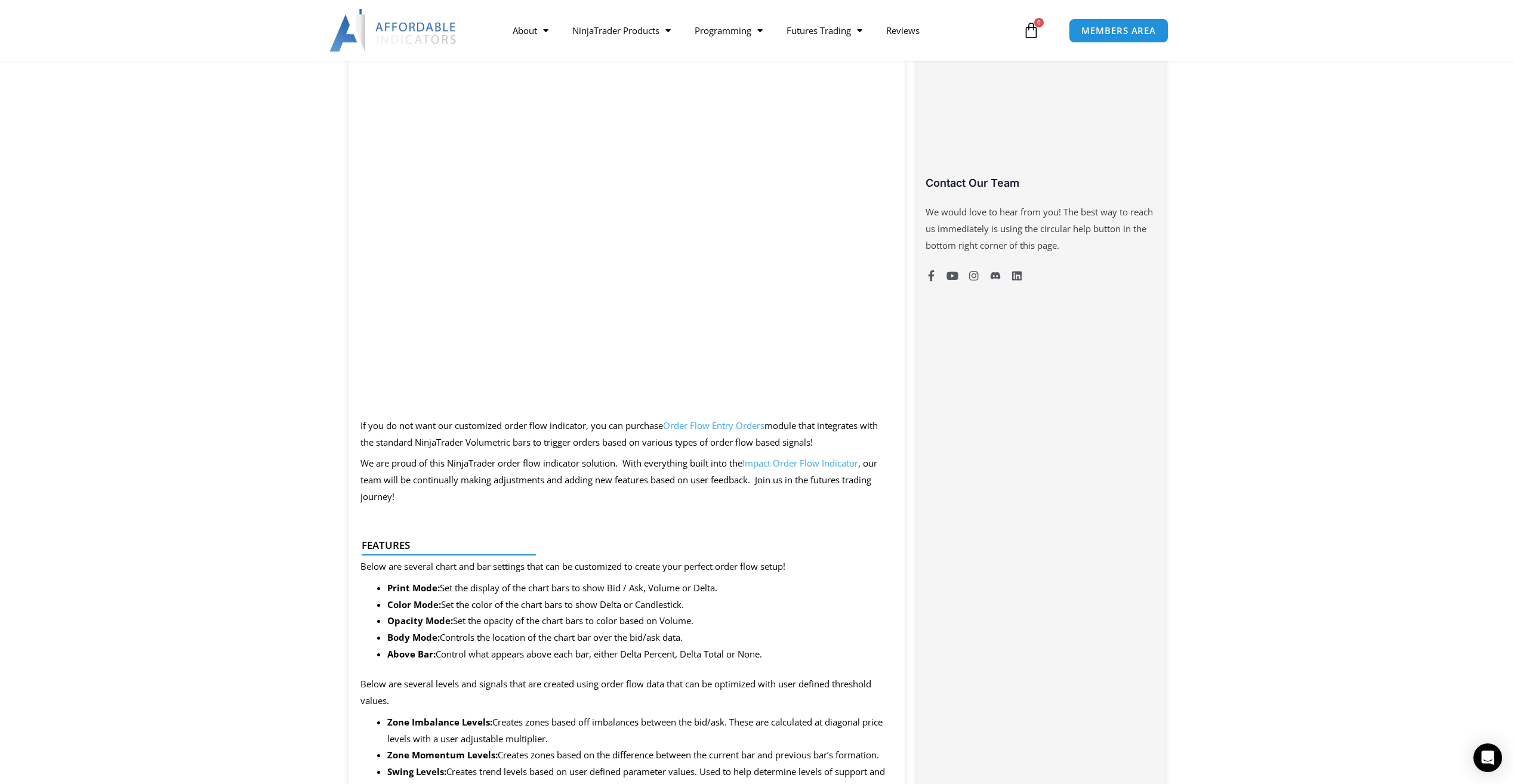
scroll to position [835, 0]
